Goal: Information Seeking & Learning: Learn about a topic

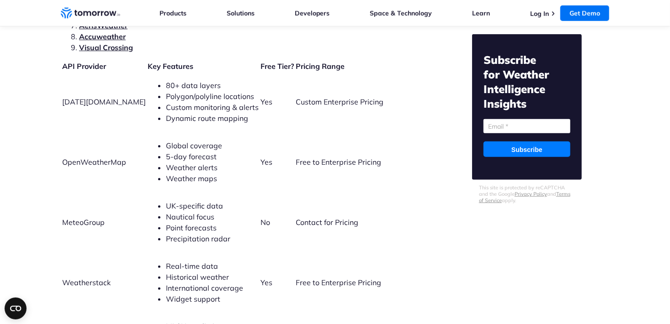
scroll to position [2066, 0]
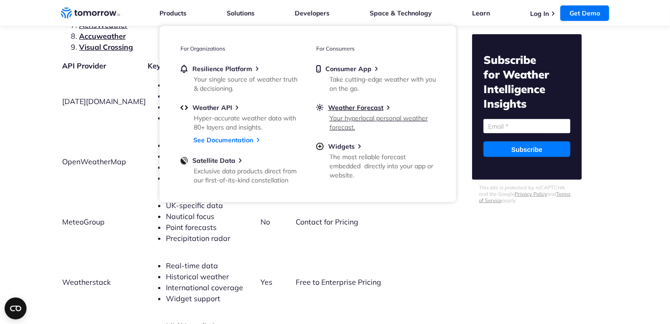
click at [333, 112] on link "Weather Forecast Your hyperlocal personal weather forecast." at bounding box center [375, 117] width 119 height 26
click at [207, 162] on span "Satellite Data" at bounding box center [213, 161] width 43 height 8
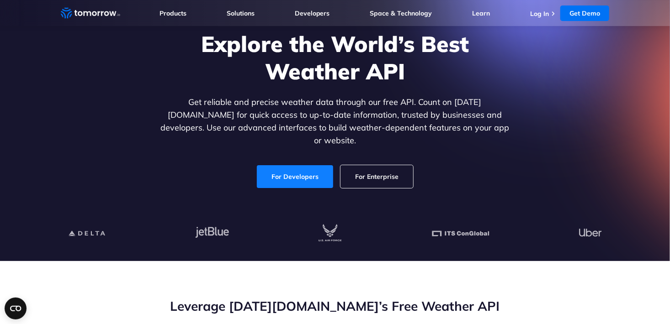
click at [280, 165] on link "For Developers" at bounding box center [295, 176] width 76 height 23
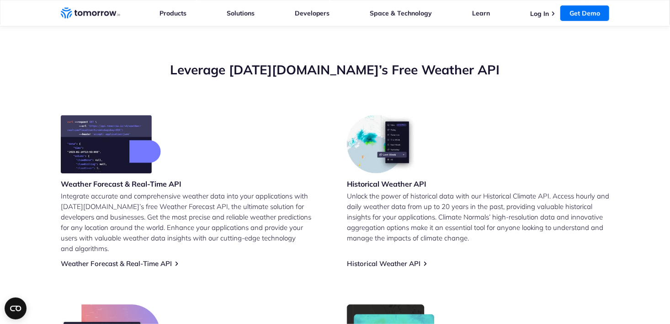
scroll to position [305, 0]
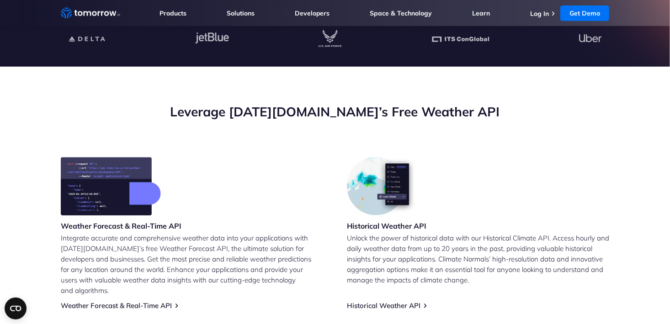
scroll to position [185, 0]
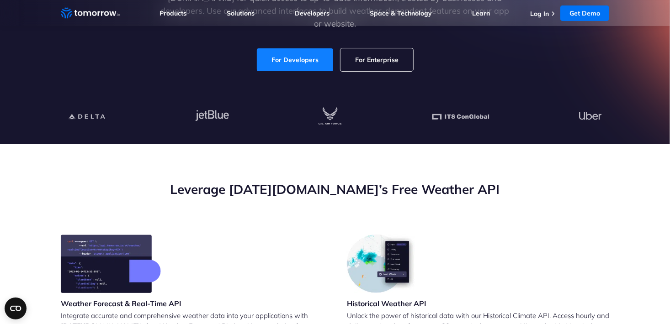
click at [291, 49] on link "For Developers" at bounding box center [295, 59] width 76 height 23
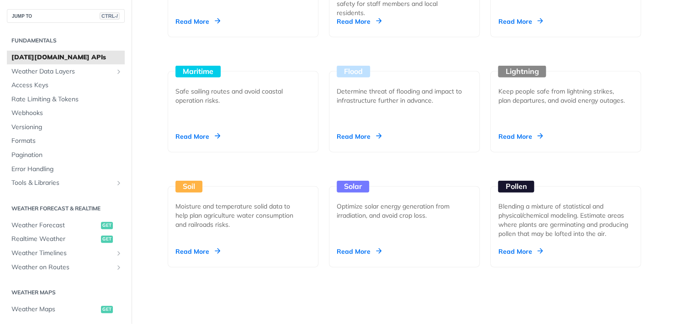
scroll to position [1001, 0]
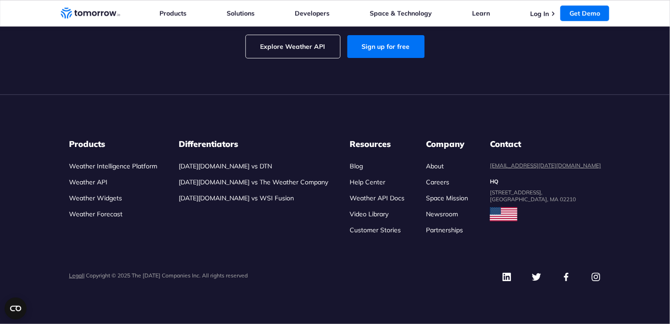
scroll to position [2543, 0]
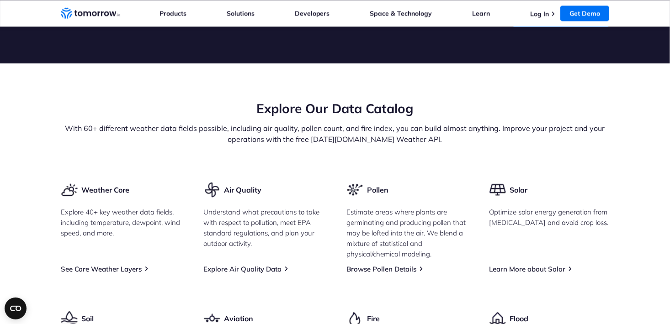
scroll to position [1031, 0]
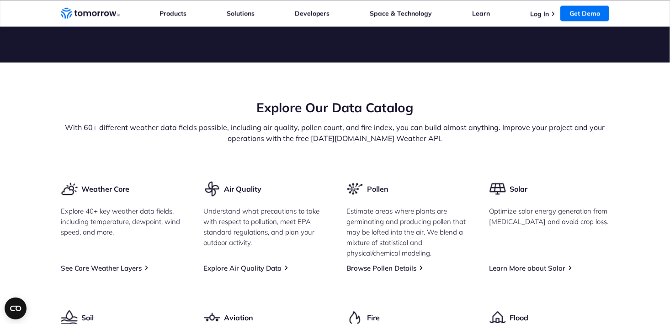
click at [535, 26] on link "Try Free Weather API" at bounding box center [560, 14] width 96 height 23
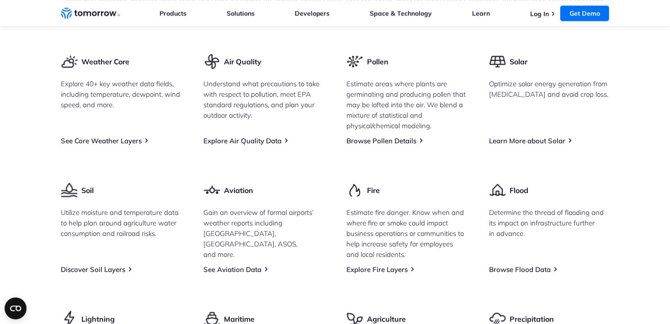
scroll to position [1171, 0]
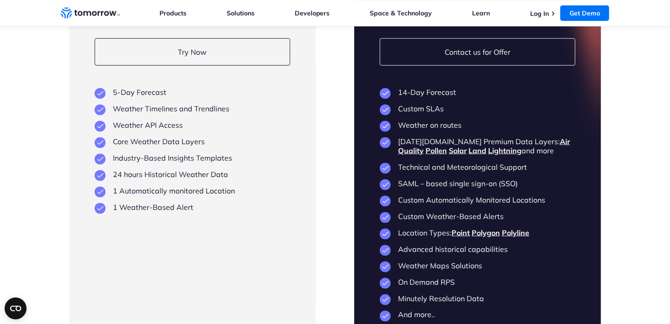
scroll to position [2197, 0]
